Goal: Transaction & Acquisition: Purchase product/service

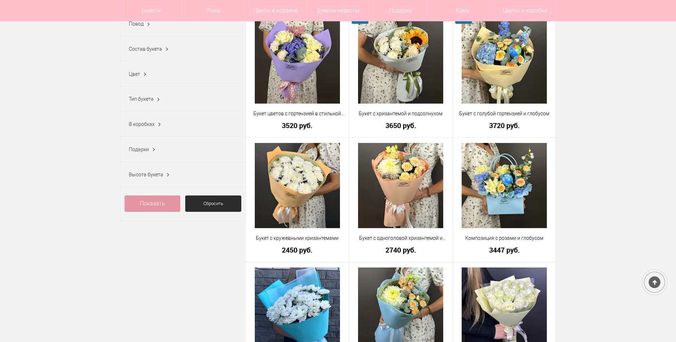
scroll to position [248, 0]
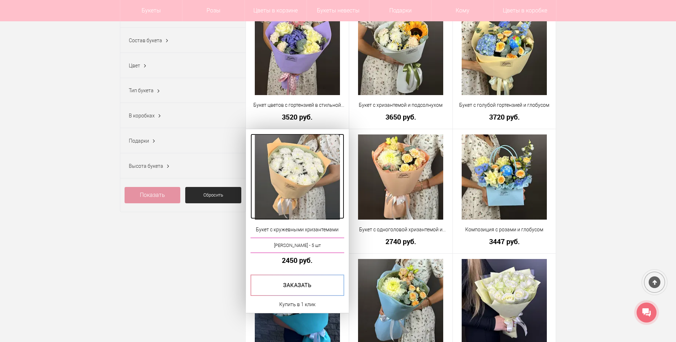
click at [313, 178] on img at bounding box center [297, 176] width 85 height 85
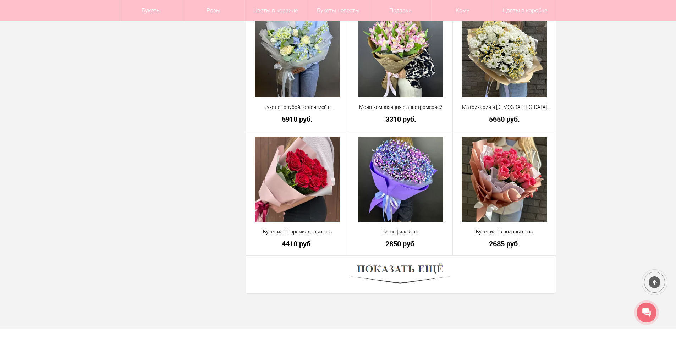
scroll to position [1866, 0]
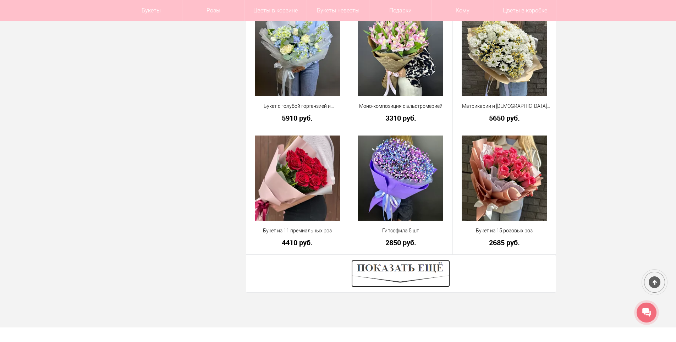
click at [392, 266] on img at bounding box center [400, 273] width 99 height 27
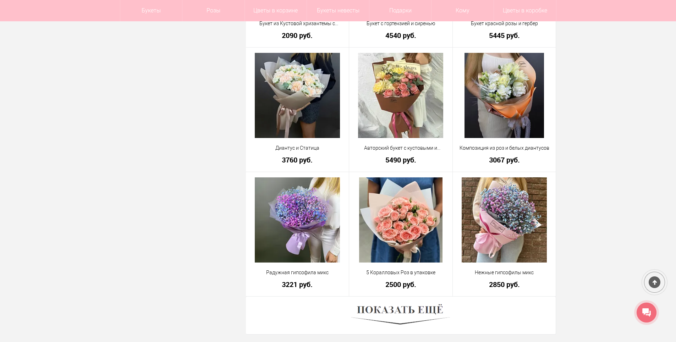
scroll to position [3817, 0]
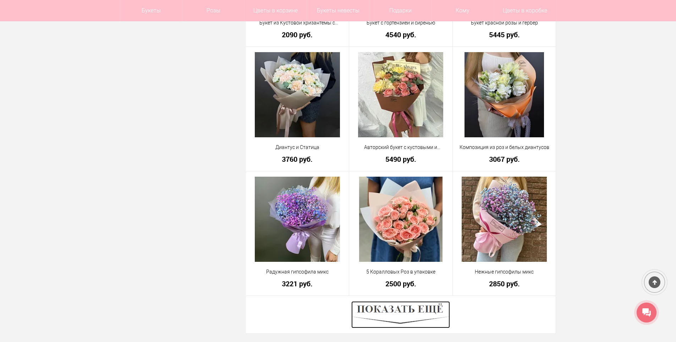
click at [423, 317] on img at bounding box center [400, 314] width 99 height 27
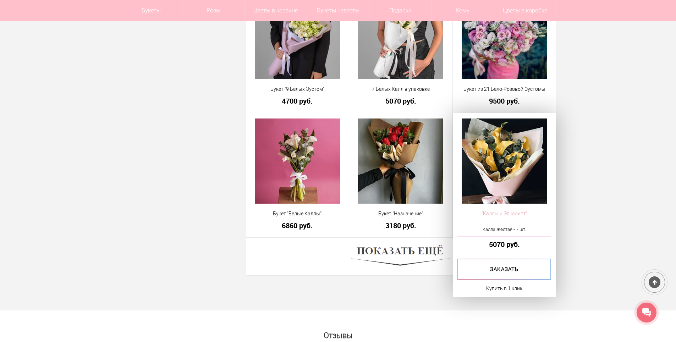
scroll to position [5945, 0]
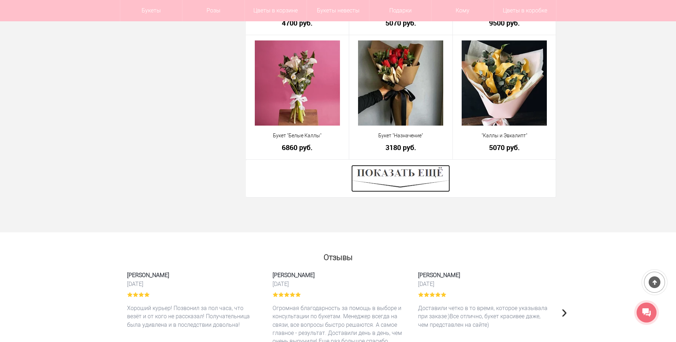
click at [403, 172] on img at bounding box center [400, 178] width 99 height 27
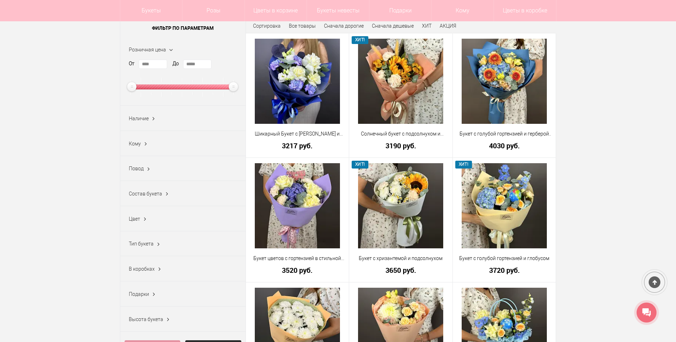
scroll to position [0, 0]
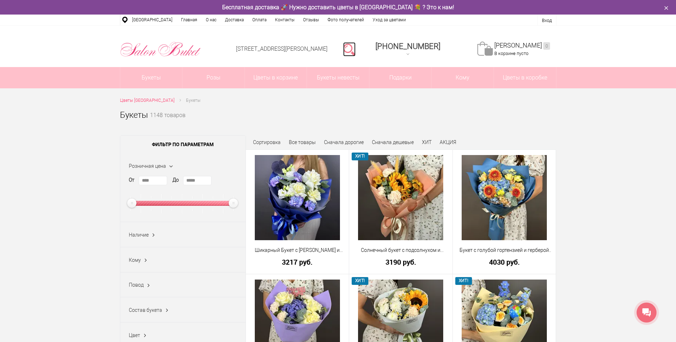
click at [355, 49] on link at bounding box center [349, 49] width 12 height 14
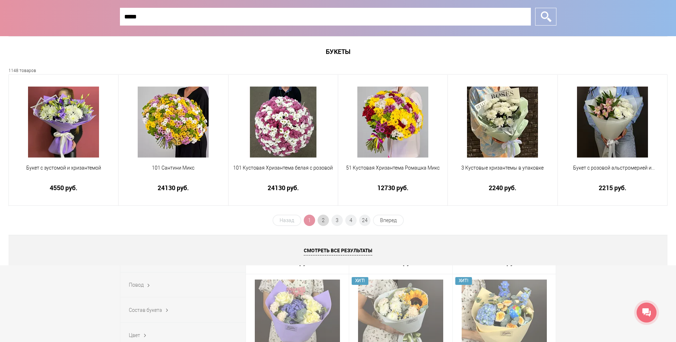
type input "*****"
click at [325, 220] on span "2" at bounding box center [322, 220] width 11 height 11
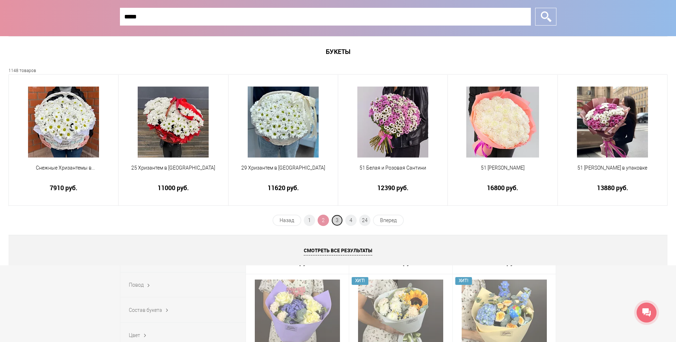
click at [333, 222] on span "3" at bounding box center [336, 220] width 11 height 11
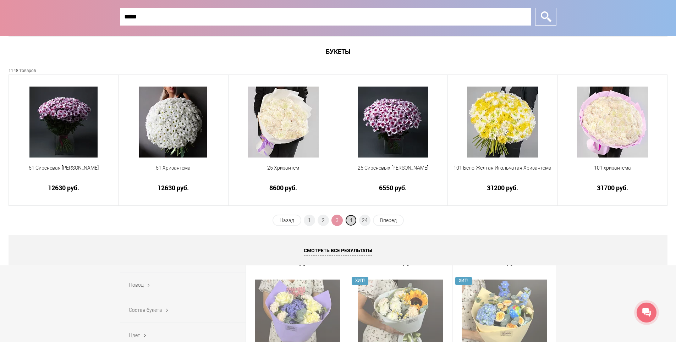
click at [351, 220] on span "4" at bounding box center [350, 220] width 11 height 11
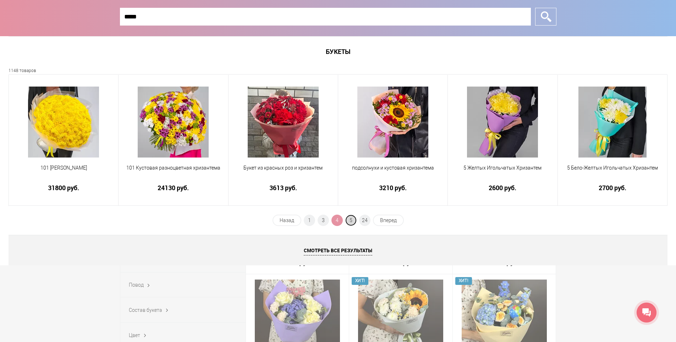
click at [351, 219] on span "5" at bounding box center [350, 220] width 11 height 11
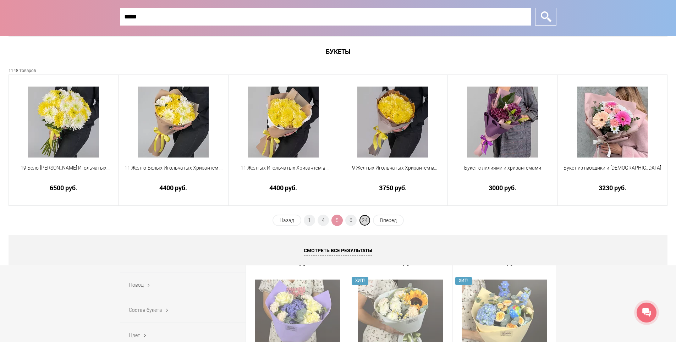
click at [367, 219] on span "24" at bounding box center [364, 220] width 11 height 11
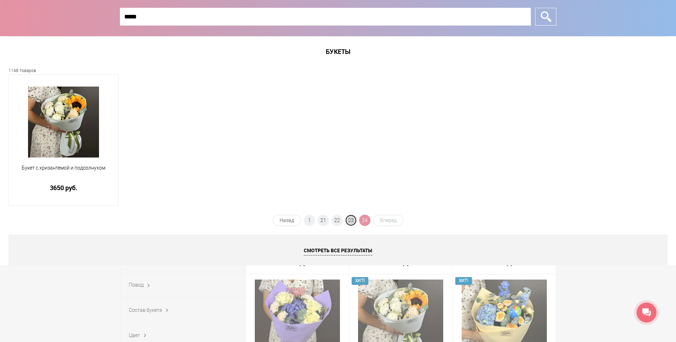
click at [351, 221] on span "23" at bounding box center [350, 220] width 11 height 11
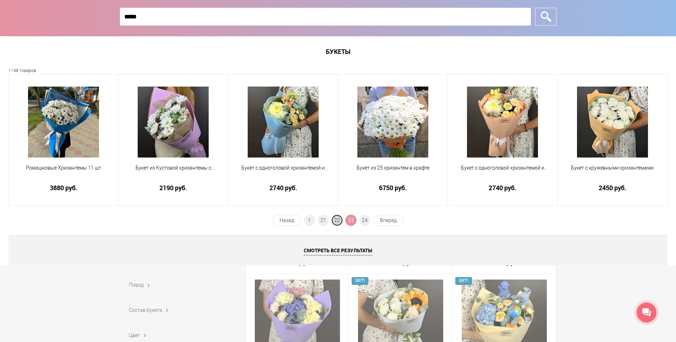
click at [338, 220] on span "22" at bounding box center [336, 220] width 11 height 11
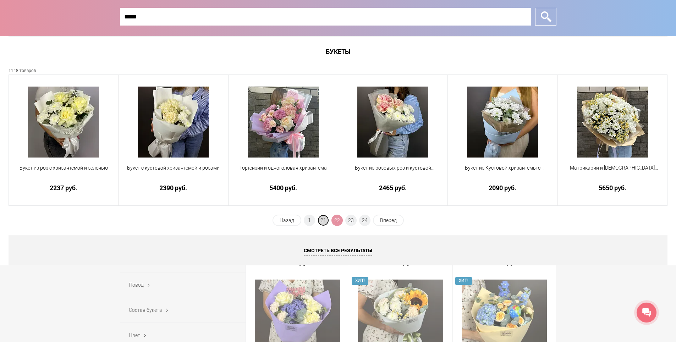
click at [326, 218] on span "21" at bounding box center [322, 220] width 11 height 11
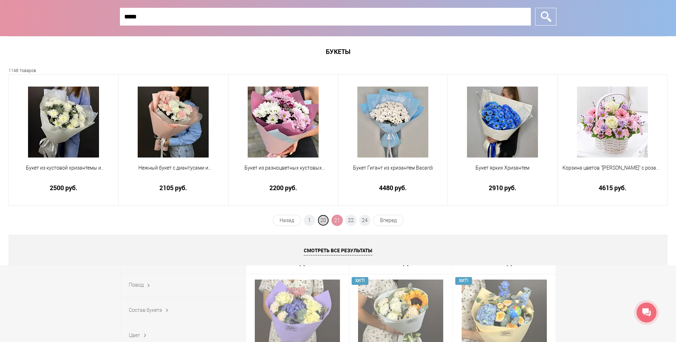
click at [322, 219] on span "20" at bounding box center [322, 220] width 11 height 11
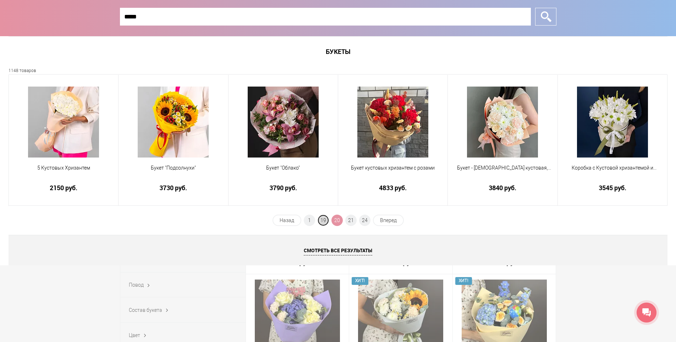
click at [323, 221] on span "19" at bounding box center [322, 220] width 11 height 11
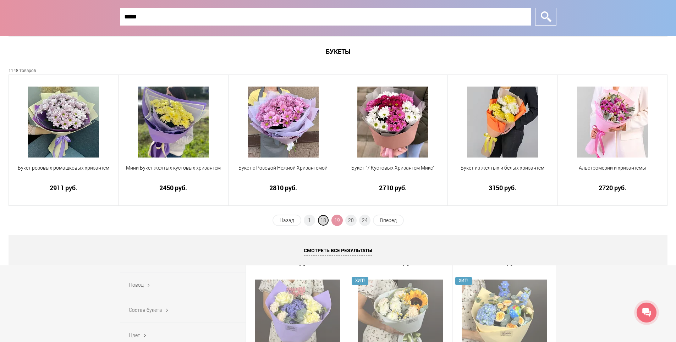
click at [325, 217] on span "18" at bounding box center [322, 220] width 11 height 11
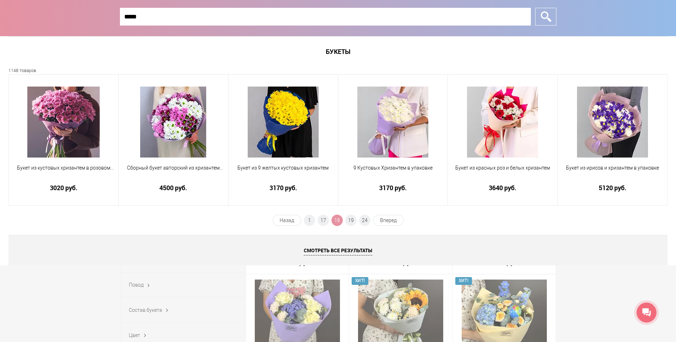
click at [324, 214] on div "Букеты 1148 товаров Букет из кустовых хризантем в розовом цвете 3020 руб. Сборн…" at bounding box center [338, 150] width 676 height 229
click at [321, 220] on span "17" at bounding box center [322, 220] width 11 height 11
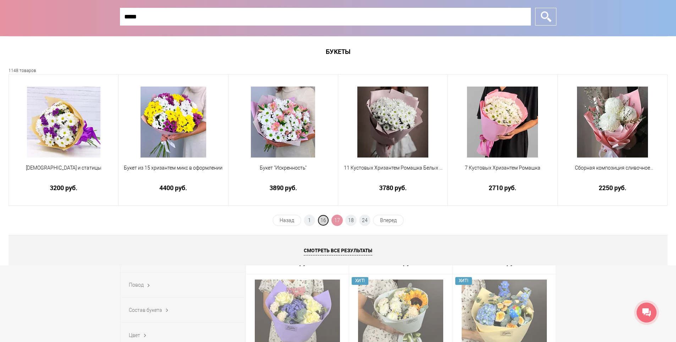
click at [322, 221] on span "16" at bounding box center [322, 220] width 11 height 11
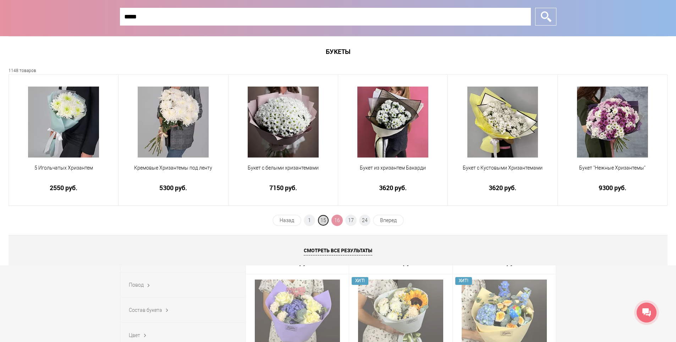
click at [324, 221] on span "15" at bounding box center [322, 220] width 11 height 11
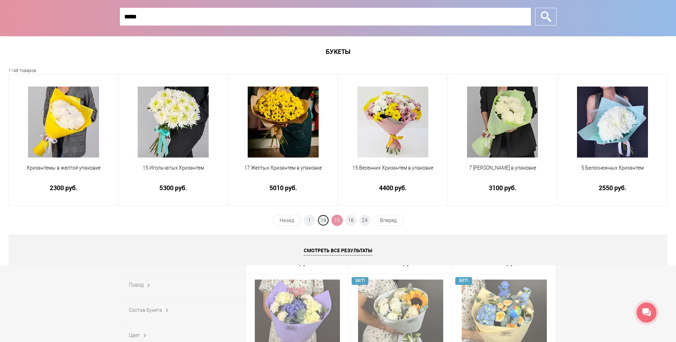
click at [324, 221] on span "14" at bounding box center [322, 220] width 11 height 11
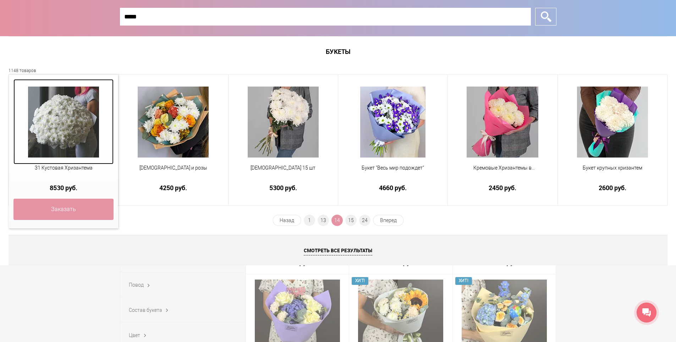
click at [74, 129] on img at bounding box center [63, 122] width 71 height 71
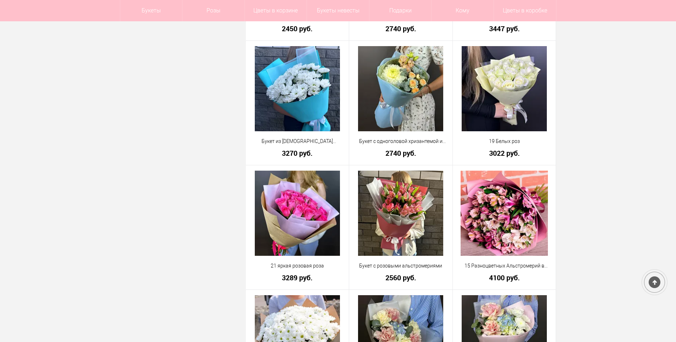
scroll to position [461, 0]
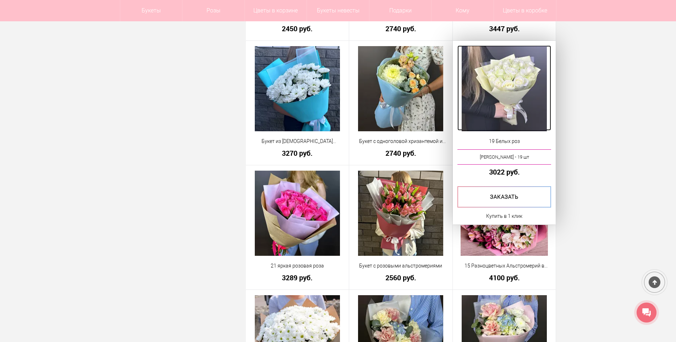
click at [534, 104] on img at bounding box center [504, 88] width 85 height 85
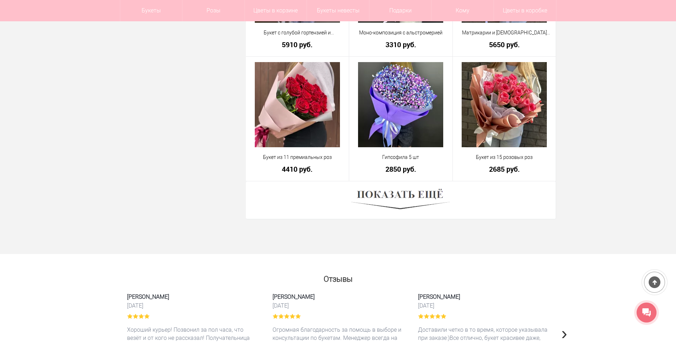
scroll to position [1937, 0]
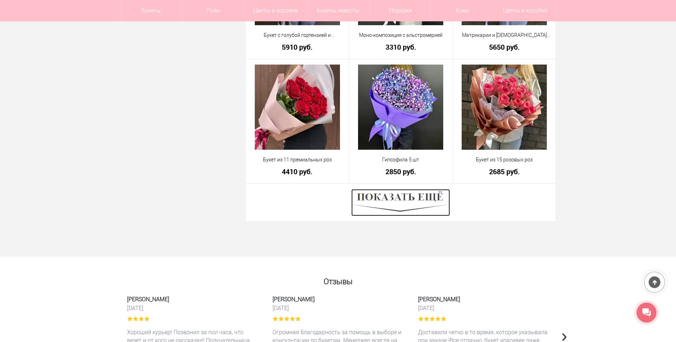
click at [422, 198] on img at bounding box center [400, 202] width 99 height 27
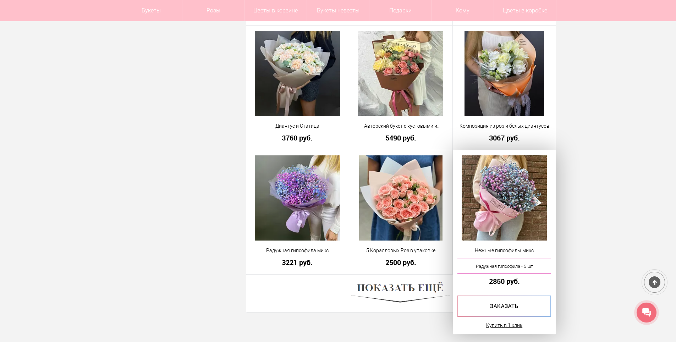
scroll to position [3852, 0]
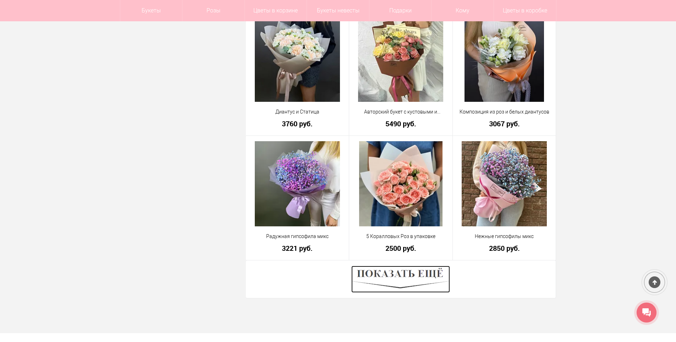
click at [377, 268] on img at bounding box center [400, 279] width 99 height 27
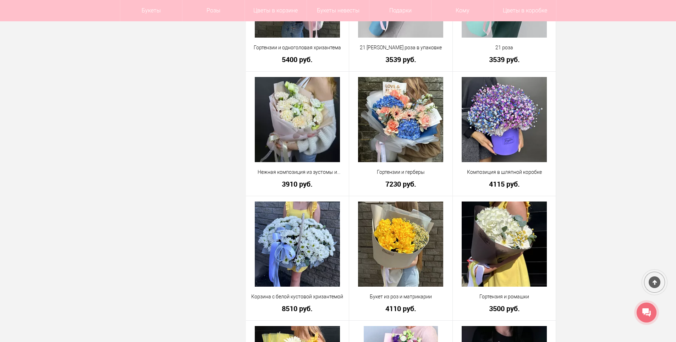
scroll to position [5023, 0]
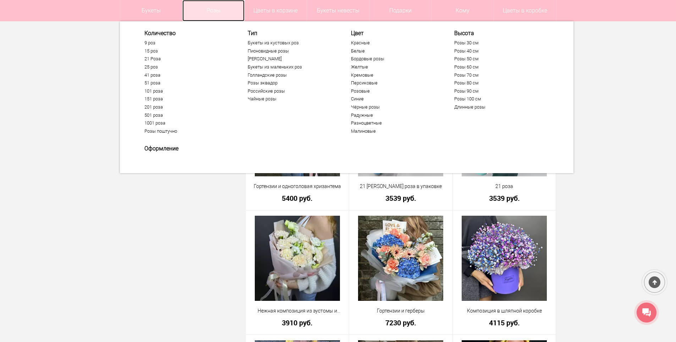
click at [211, 9] on link "Розы" at bounding box center [213, 10] width 62 height 21
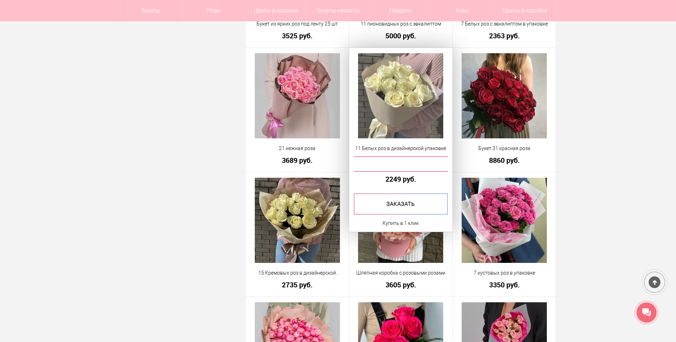
scroll to position [1596, 0]
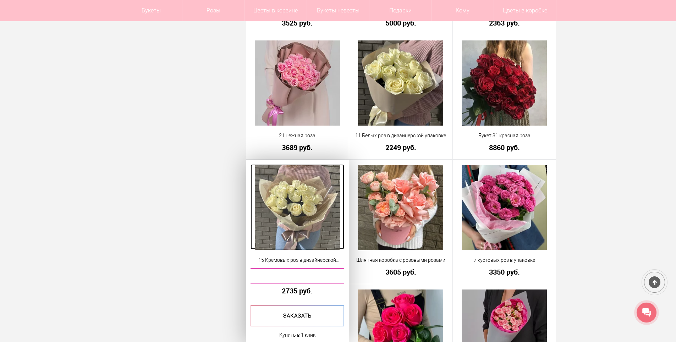
click at [311, 209] on img at bounding box center [297, 207] width 85 height 85
